Goal: Ask a question

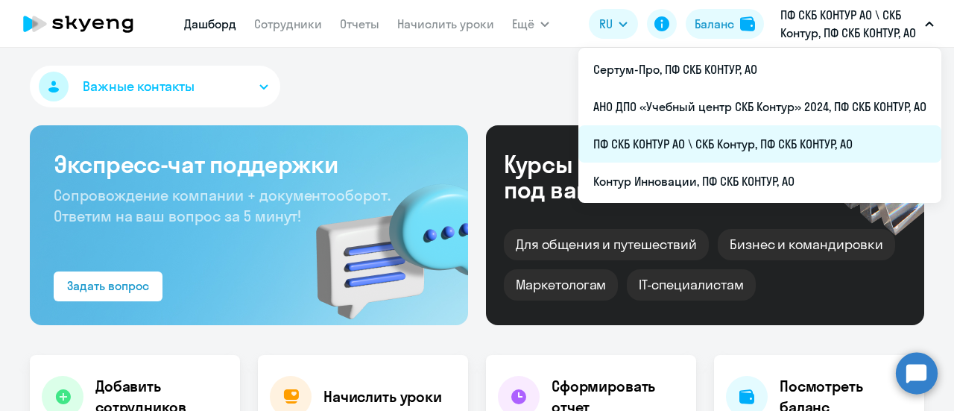
click at [663, 145] on li "ПФ СКБ КОНТУР АО \ СКБ Контур, ПФ СКБ КОНТУР, АО" at bounding box center [759, 143] width 363 height 37
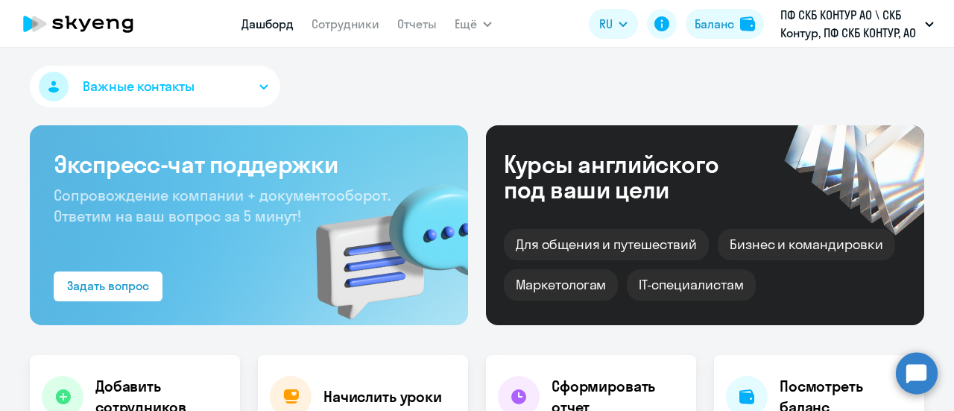
click at [925, 373] on circle at bounding box center [917, 373] width 42 height 42
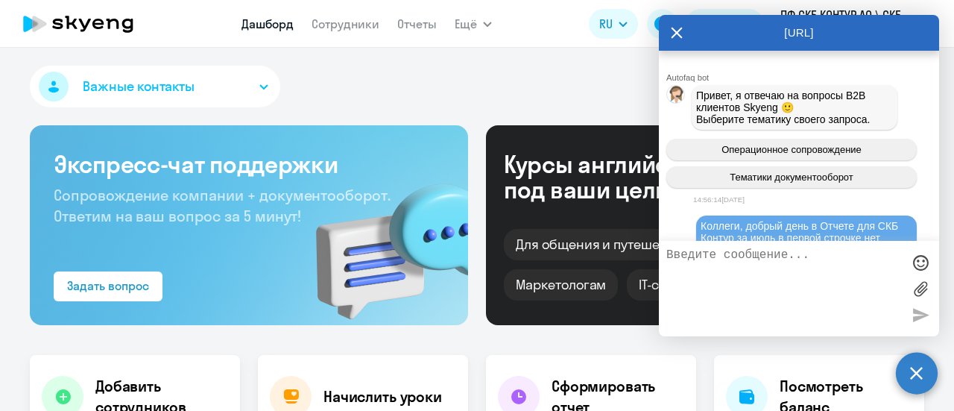
scroll to position [958, 0]
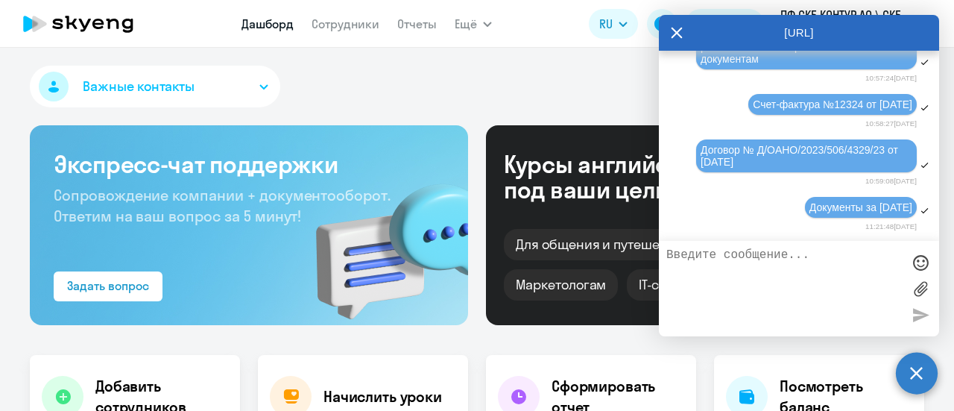
click at [702, 262] on textarea at bounding box center [783, 288] width 235 height 80
click at [682, 275] on textarea at bounding box center [783, 288] width 235 height 80
click at [685, 272] on textarea at bounding box center [783, 288] width 235 height 80
click at [748, 257] on textarea "Коллеги, доры" at bounding box center [783, 288] width 235 height 80
click at [773, 259] on textarea "Коллеги, добры" at bounding box center [783, 288] width 235 height 80
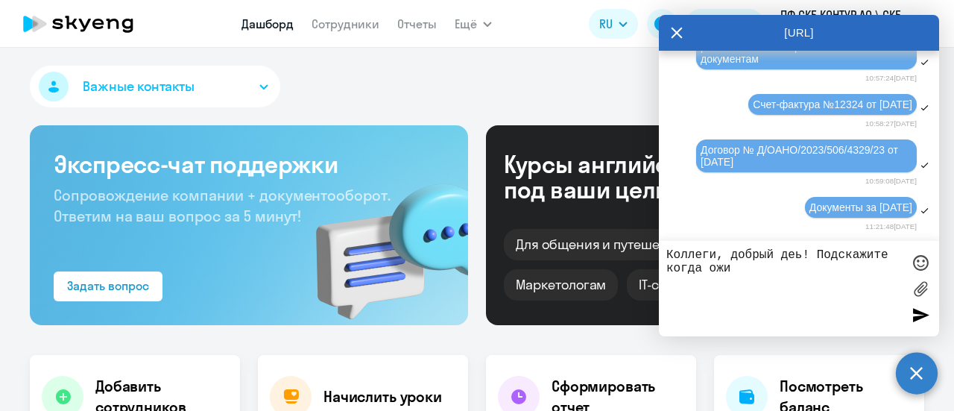
type textarea "Коллеги, добрый деь! Подскажите когда ожит"
select select "30"
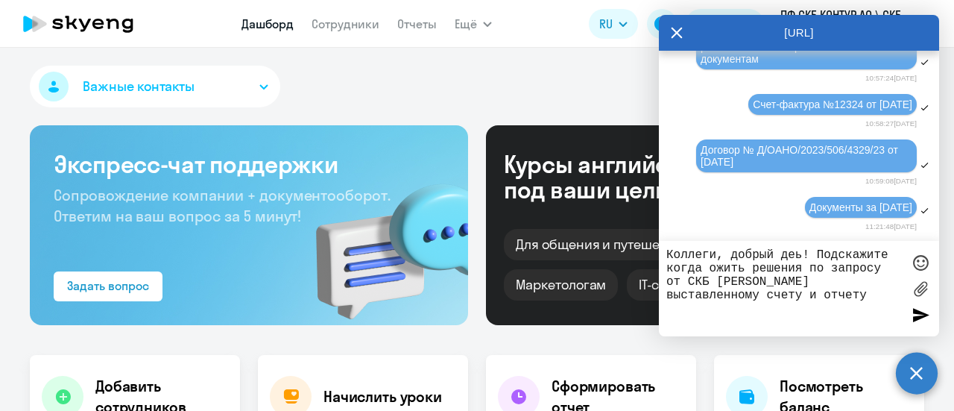
click at [793, 258] on textarea "Коллеги, добрый деь! Подскажите когда ожить решения по запросу от СКБ Контур вы…" at bounding box center [783, 288] width 235 height 80
click at [784, 305] on textarea "Коллеги, добрый день! Подскажите когда ожить решения по запросу от СКБ Контур в…" at bounding box center [783, 288] width 235 height 80
type textarea "Коллеги, добрый день! Подскажите когда ожить решения по запросу от СКБ Контур в…"
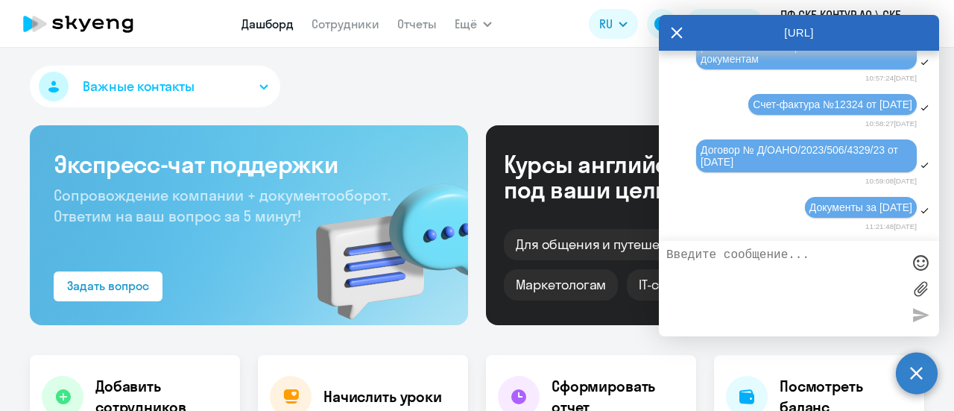
scroll to position [1027, 0]
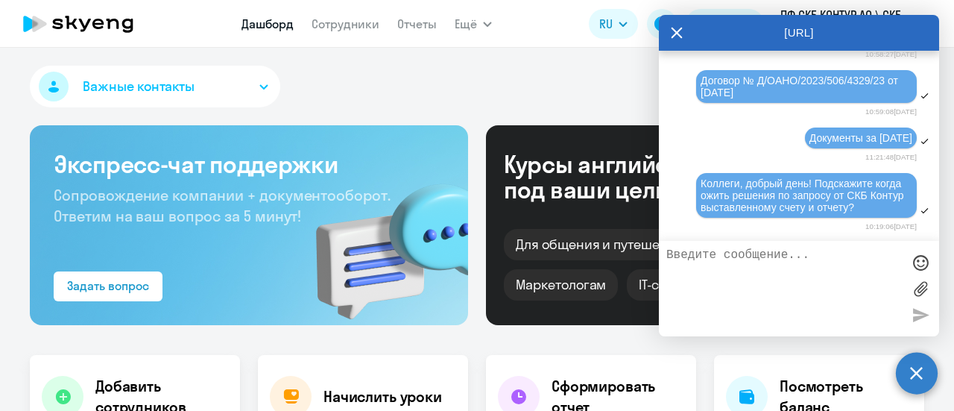
click at [460, 75] on div "Важные контакты" at bounding box center [477, 90] width 894 height 48
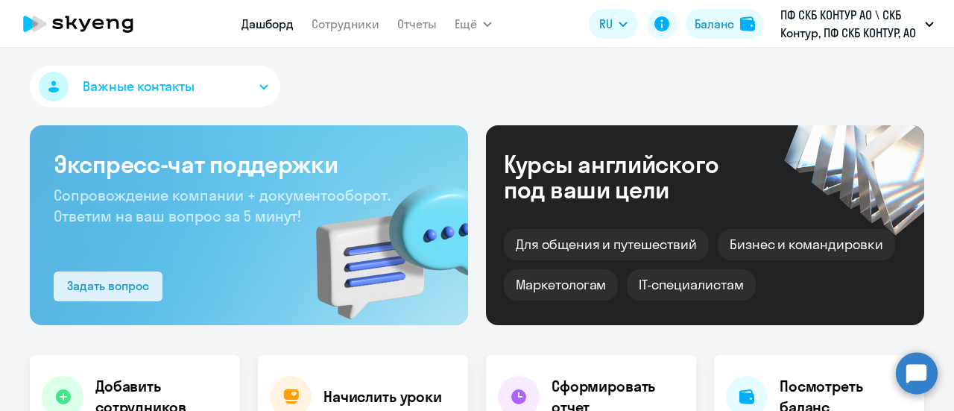
click at [112, 291] on div "Задать вопрос" at bounding box center [108, 285] width 82 height 18
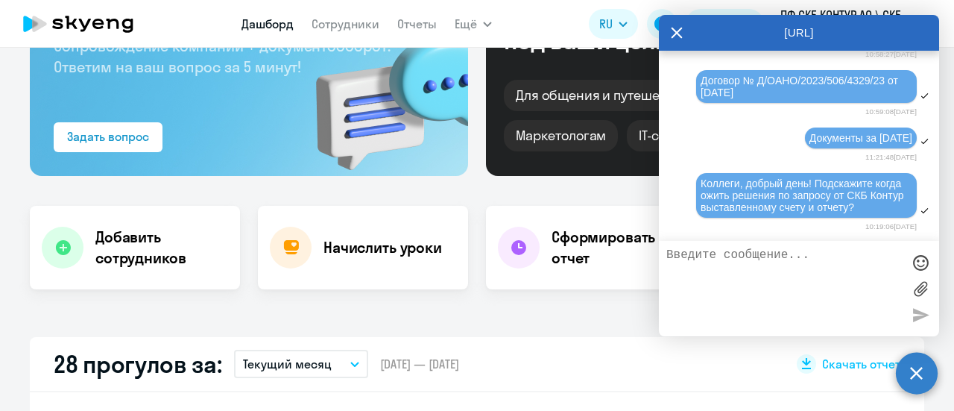
scroll to position [224, 0]
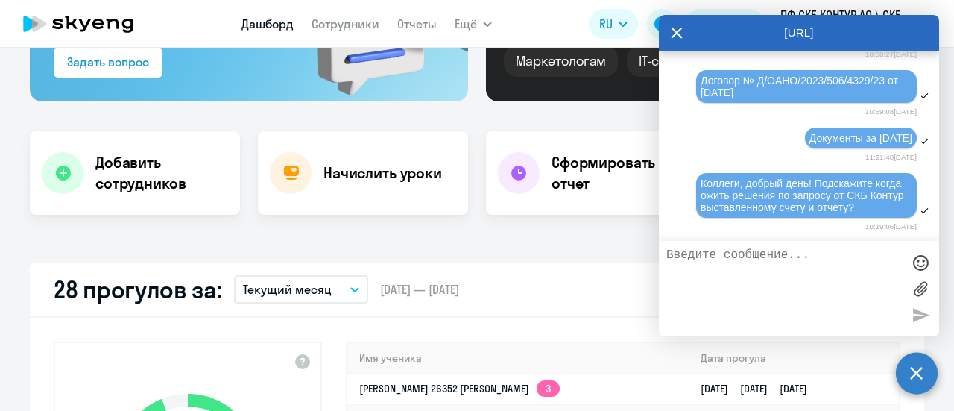
select select "30"
